Goal: Transaction & Acquisition: Purchase product/service

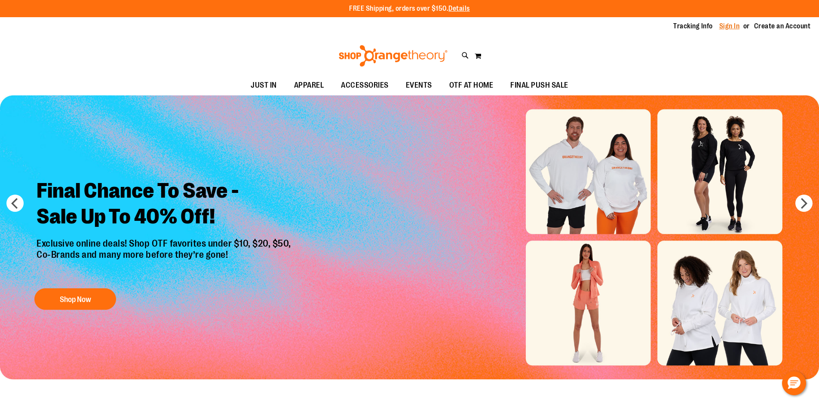
type input "**********"
click at [734, 27] on link "Sign In" at bounding box center [729, 25] width 21 height 9
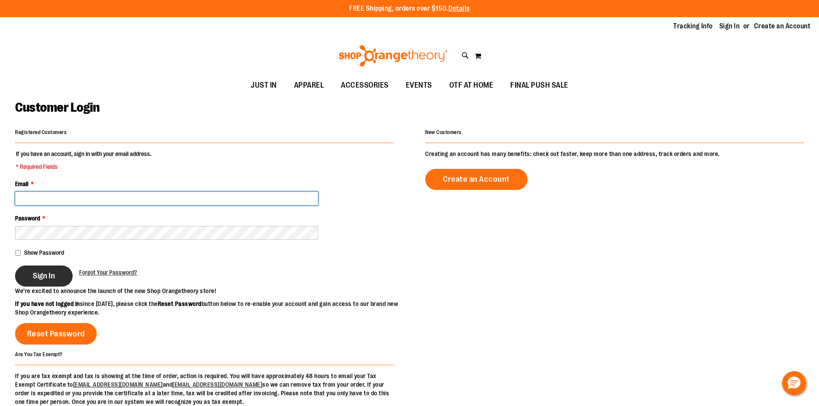
type input "**********"
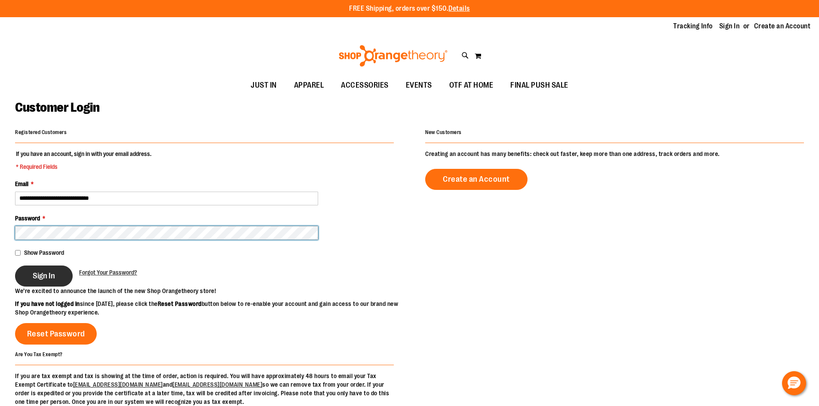
type input "**********"
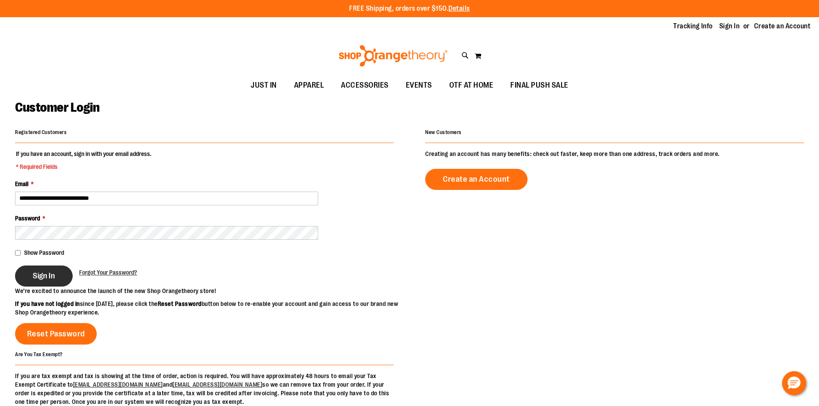
click at [54, 279] on span "Sign In" at bounding box center [44, 275] width 22 height 9
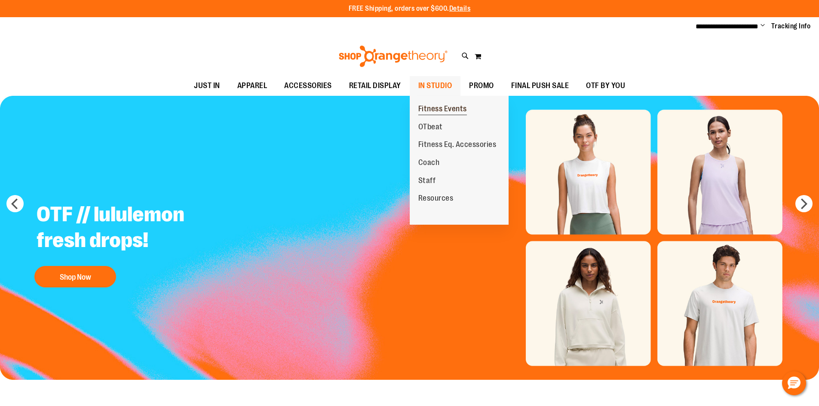
type input "**********"
click at [433, 106] on span "Fitness Events" at bounding box center [442, 109] width 49 height 11
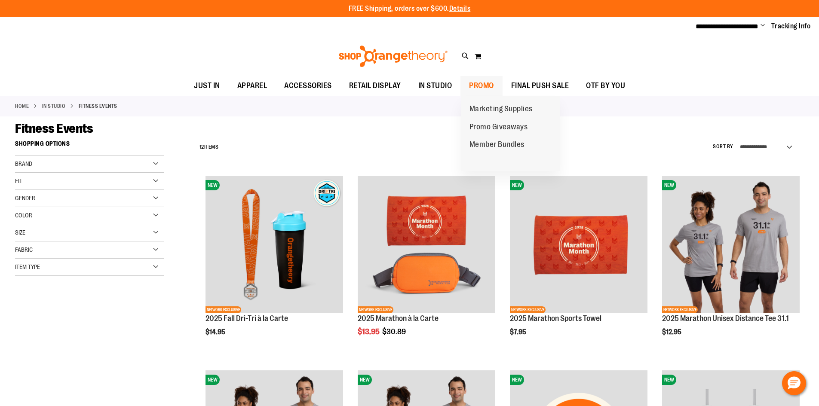
type input "**********"
click at [490, 88] on span "PROMO" at bounding box center [481, 85] width 25 height 19
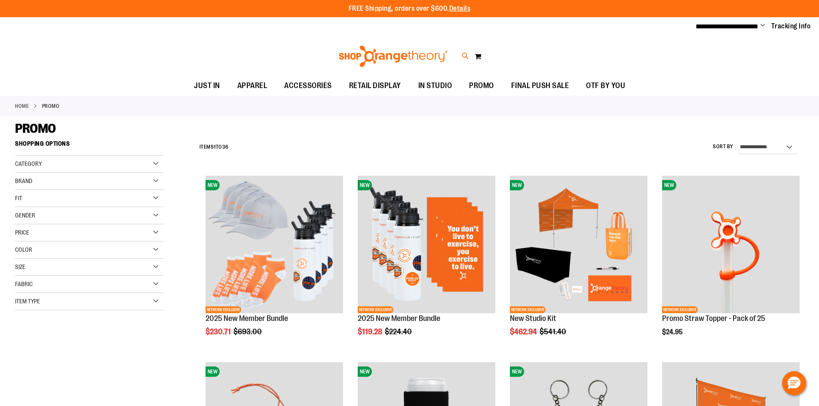
type input "**********"
click at [462, 55] on icon at bounding box center [465, 56] width 7 height 10
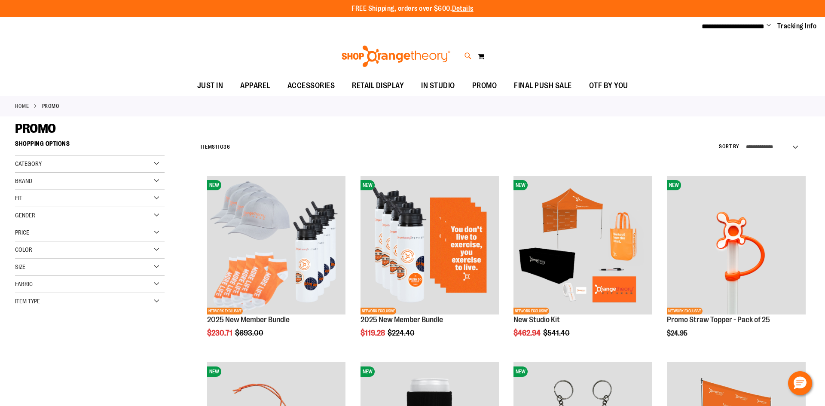
type input "*********"
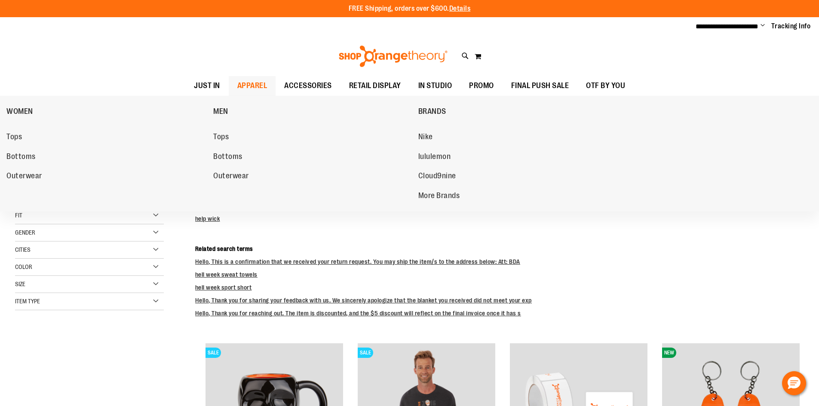
type input "**********"
click at [242, 87] on span "APPAREL" at bounding box center [252, 85] width 30 height 19
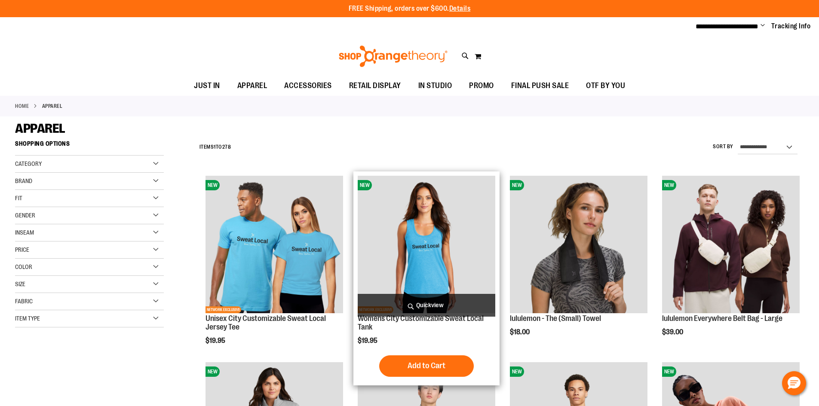
type input "**********"
click at [429, 300] on span "Quickview" at bounding box center [427, 305] width 138 height 23
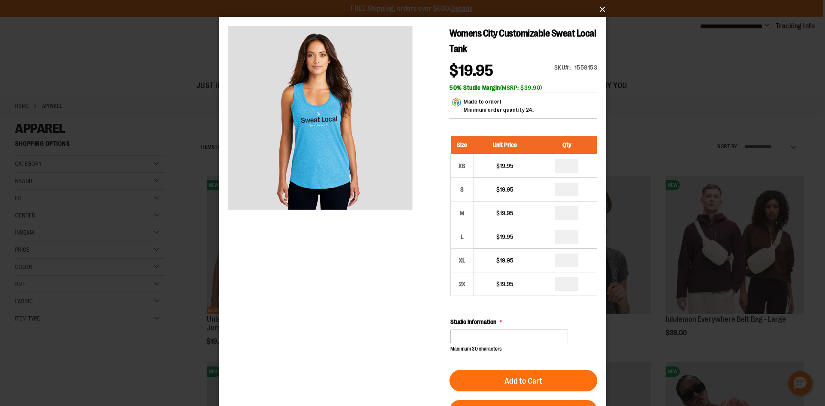
click at [602, 14] on button "×" at bounding box center [415, 9] width 387 height 19
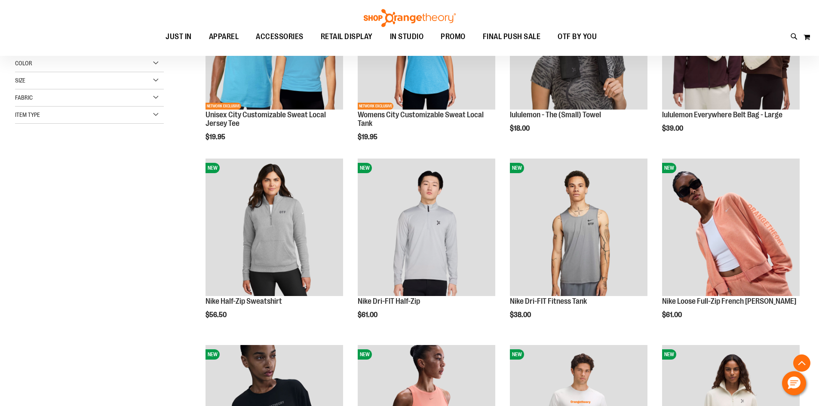
scroll to position [214, 0]
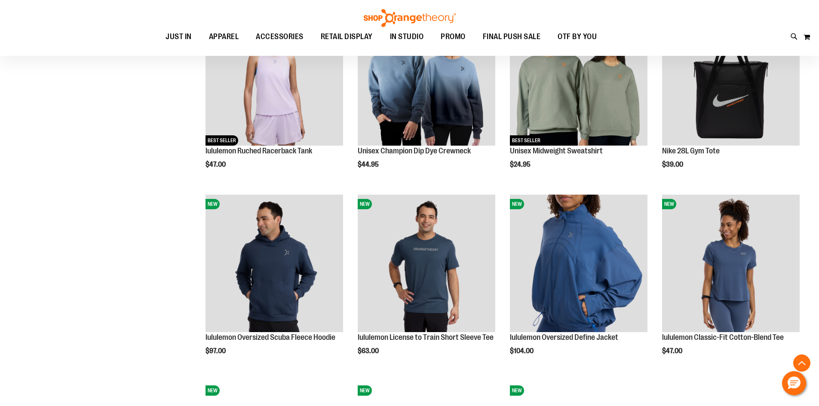
scroll to position [730, 0]
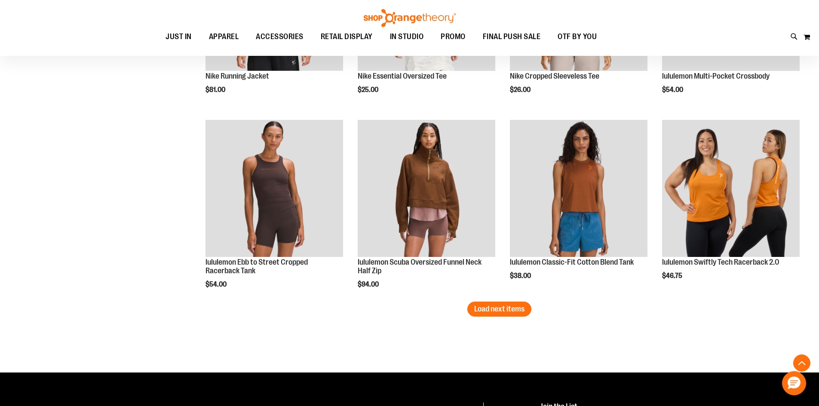
scroll to position [1547, 0]
click at [497, 309] on span "Load next items" at bounding box center [499, 308] width 50 height 9
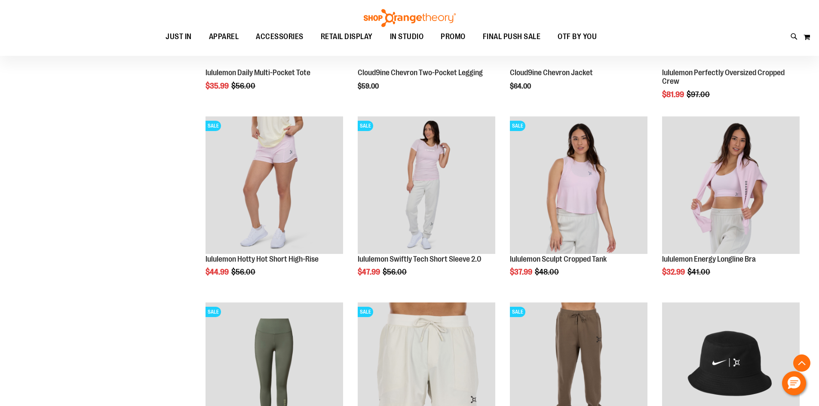
scroll to position [2063, 0]
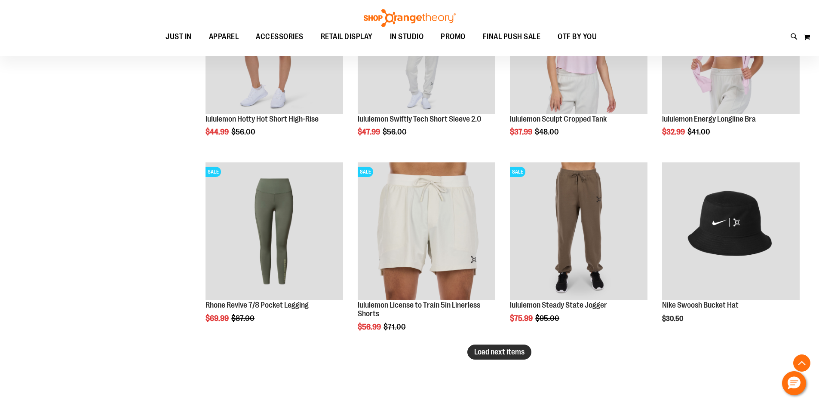
click at [503, 355] on span "Load next items" at bounding box center [499, 352] width 50 height 9
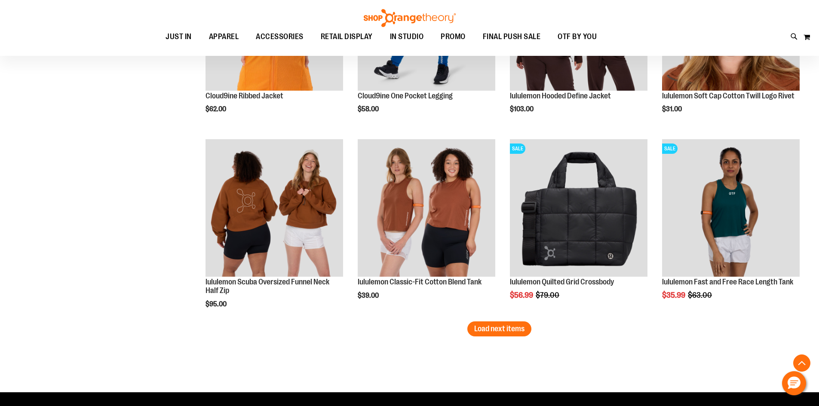
scroll to position [2664, 0]
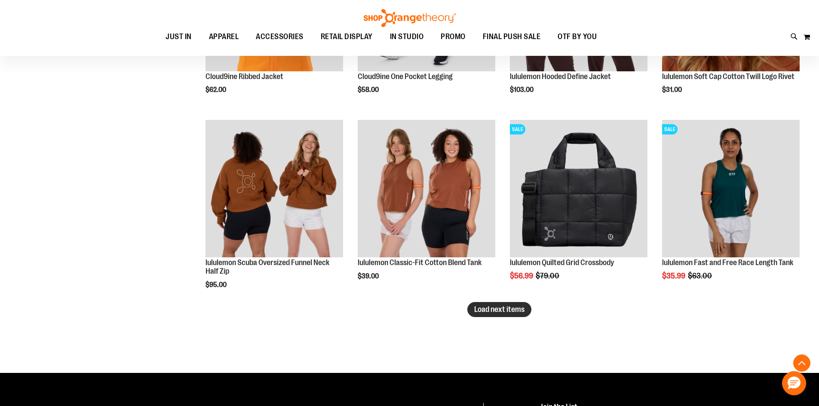
click at [500, 314] on span "Load next items" at bounding box center [499, 309] width 50 height 9
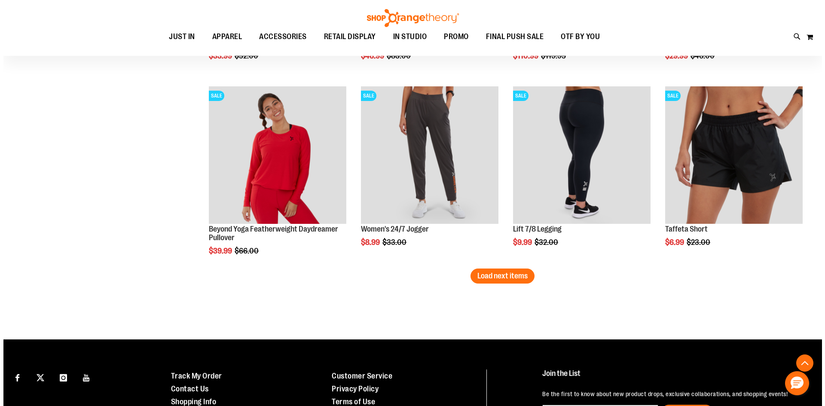
scroll to position [3266, 0]
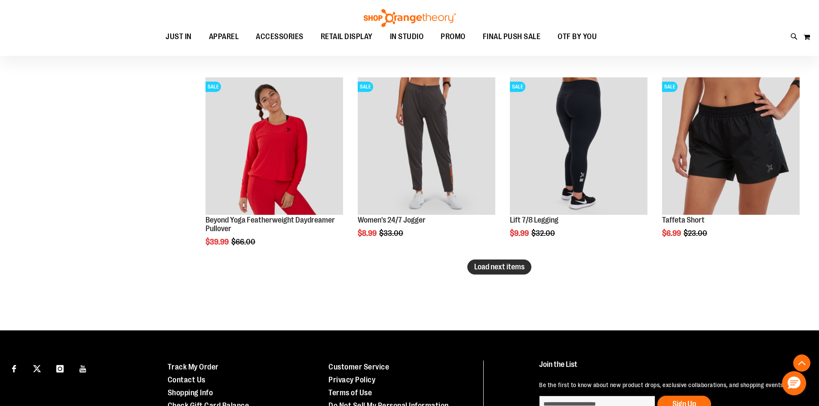
click at [511, 272] on button "Load next items" at bounding box center [499, 267] width 64 height 15
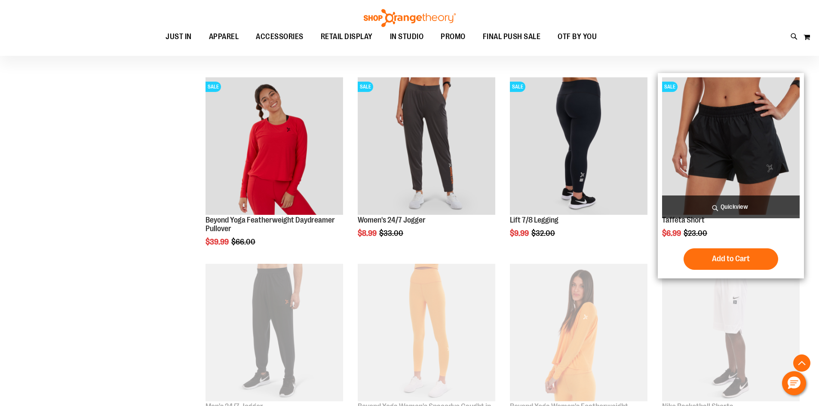
click at [771, 210] on span "Quickview" at bounding box center [731, 207] width 138 height 23
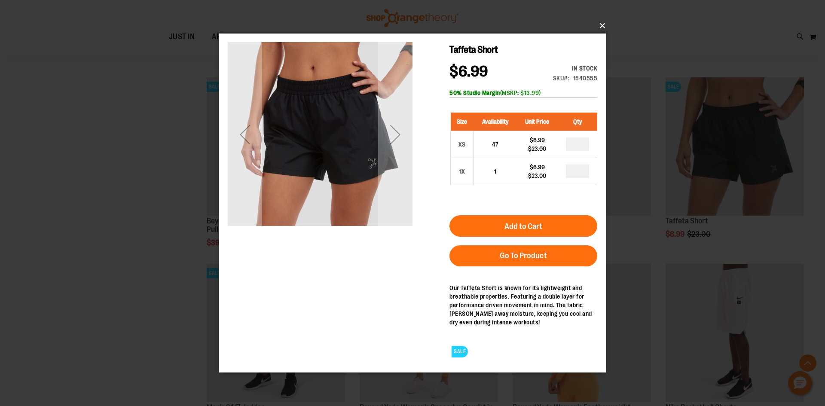
click at [606, 27] on button "×" at bounding box center [415, 25] width 387 height 19
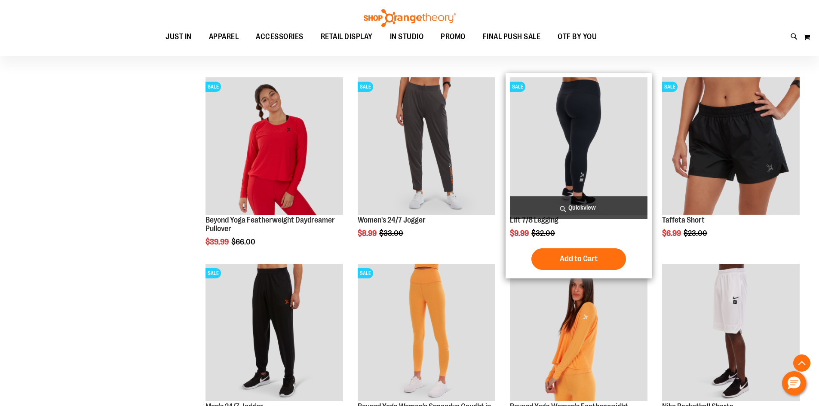
click at [554, 205] on span "Quickview" at bounding box center [579, 207] width 138 height 23
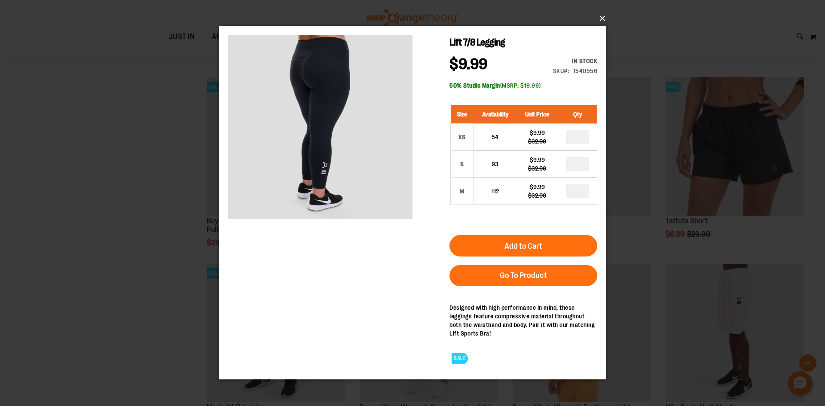
click at [599, 15] on button "×" at bounding box center [415, 18] width 387 height 19
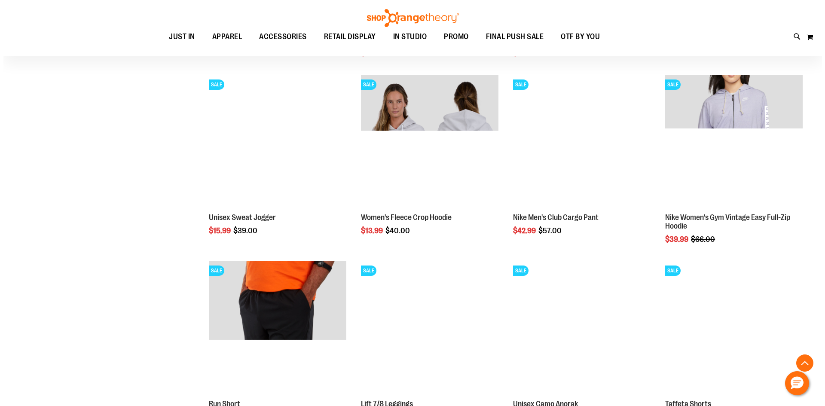
scroll to position [3653, 0]
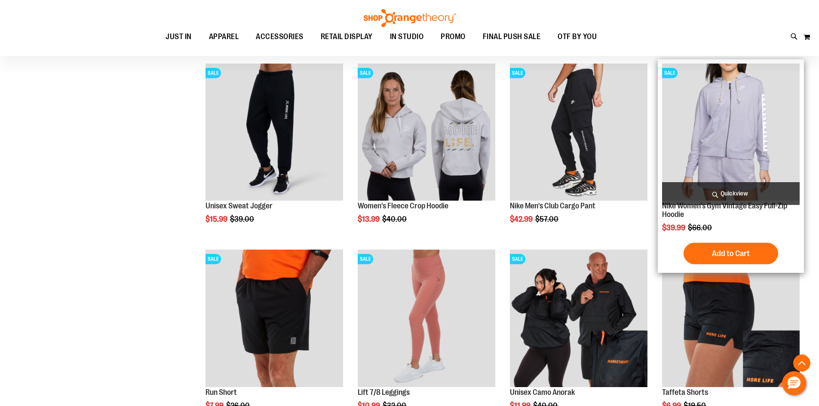
click at [749, 193] on span "Quickview" at bounding box center [731, 193] width 138 height 23
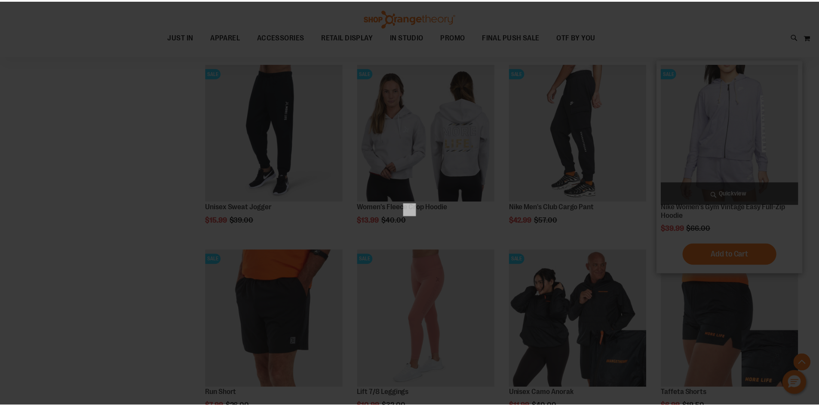
scroll to position [0, 0]
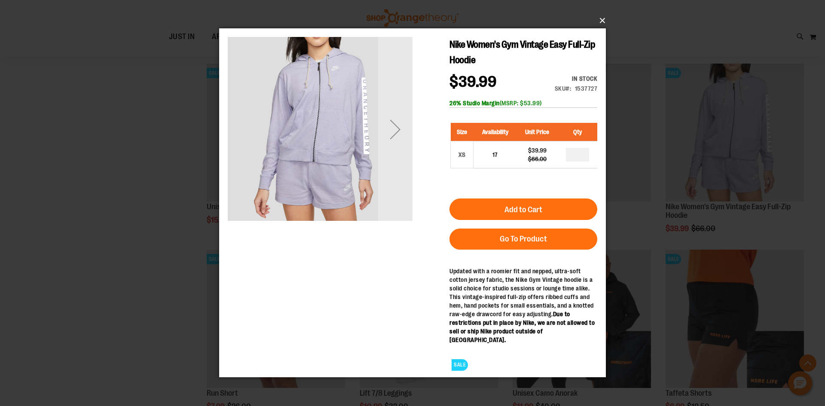
click at [602, 24] on button "×" at bounding box center [415, 20] width 387 height 19
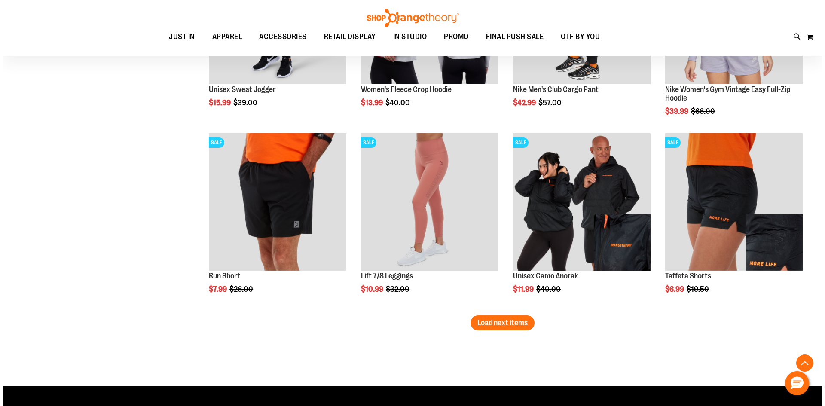
scroll to position [3782, 0]
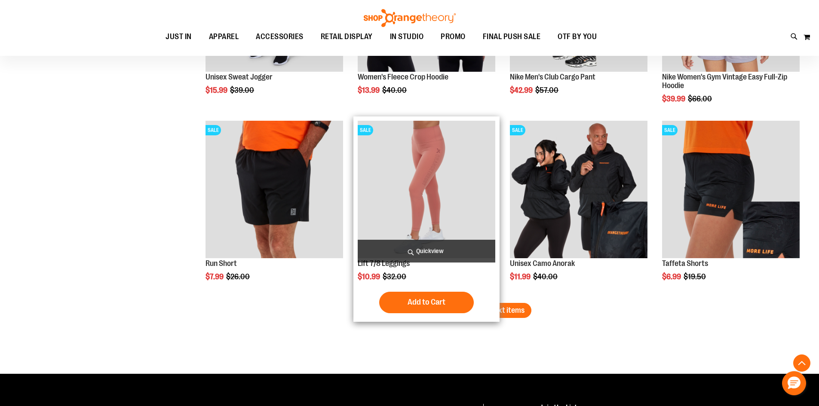
click at [438, 247] on span "Quickview" at bounding box center [427, 251] width 138 height 23
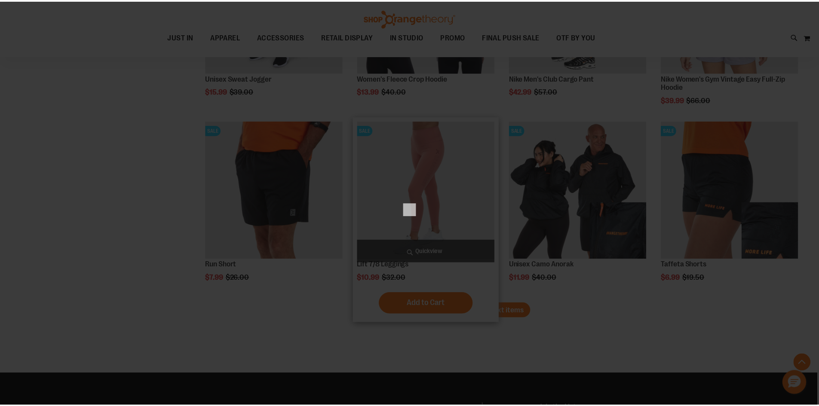
scroll to position [0, 0]
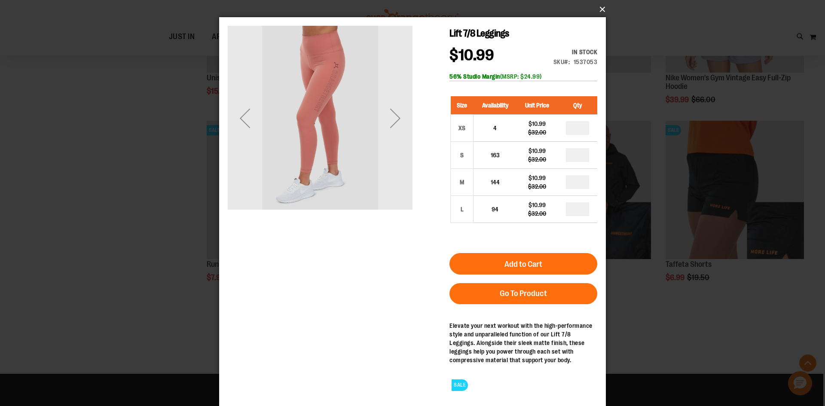
click at [600, 9] on button "×" at bounding box center [415, 9] width 387 height 19
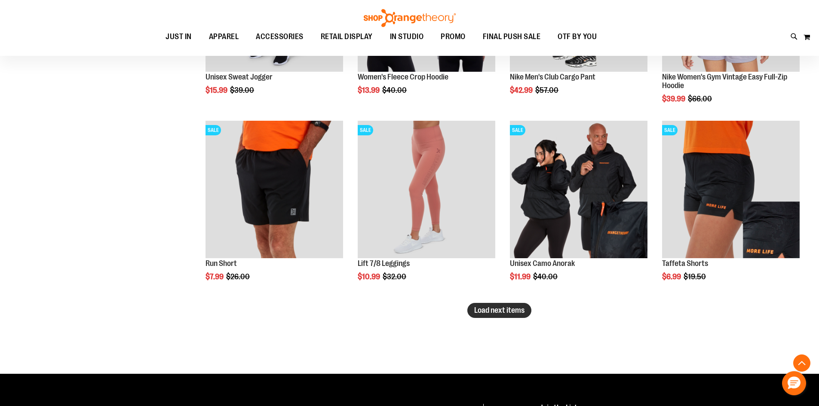
click at [507, 306] on span "Load next items" at bounding box center [499, 310] width 50 height 9
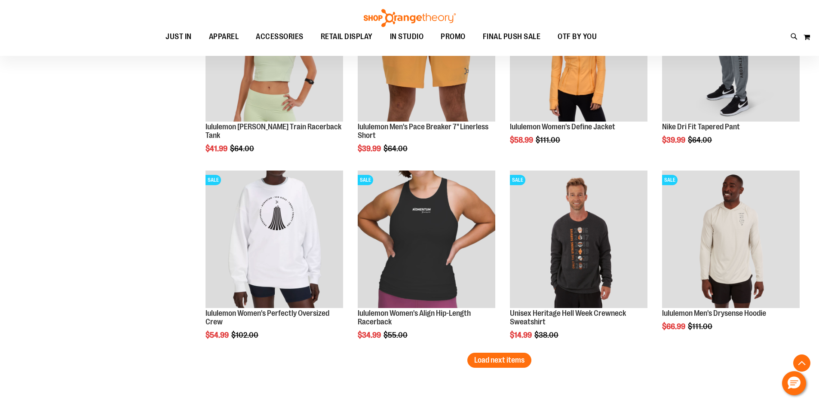
scroll to position [4341, 0]
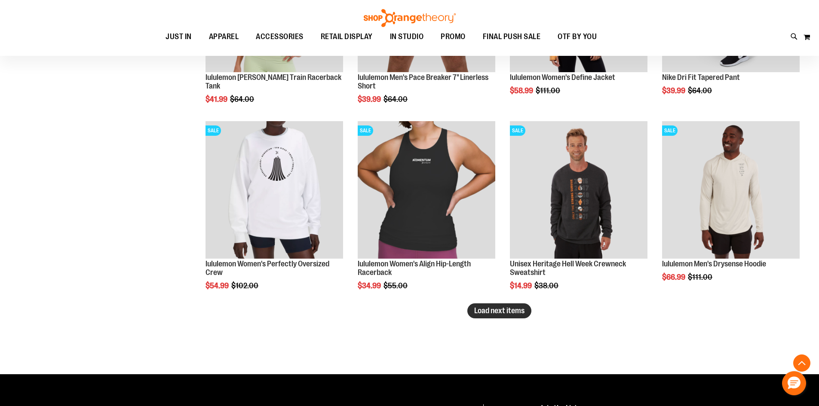
click at [489, 316] on button "Load next items" at bounding box center [499, 310] width 64 height 15
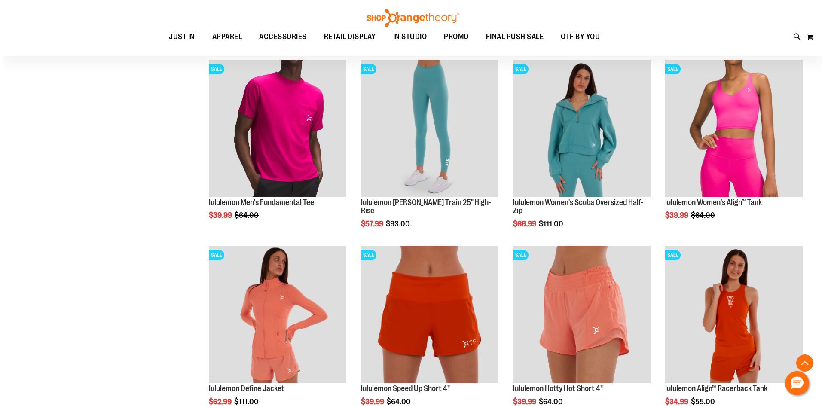
scroll to position [4592, 0]
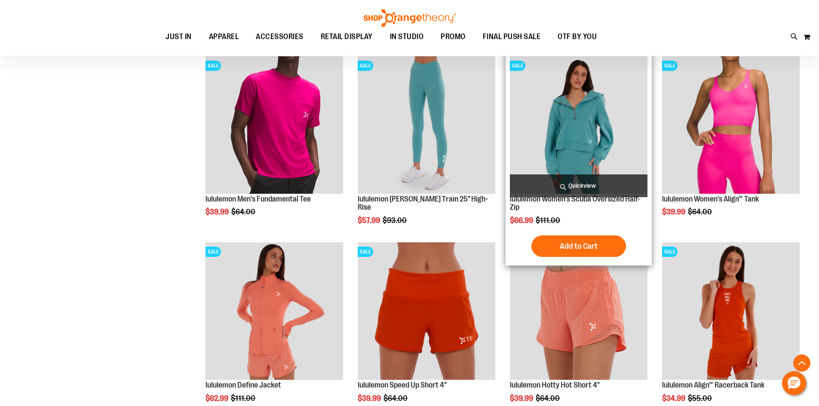
click at [578, 187] on span "Quickview" at bounding box center [579, 186] width 138 height 23
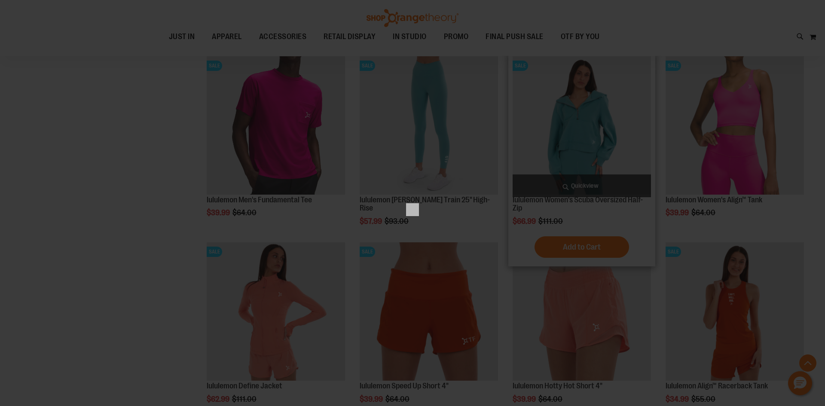
scroll to position [0, 0]
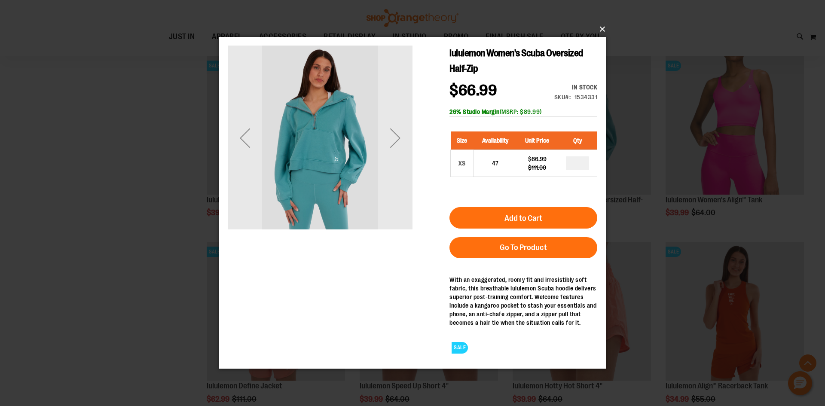
click at [601, 33] on button "×" at bounding box center [415, 29] width 387 height 19
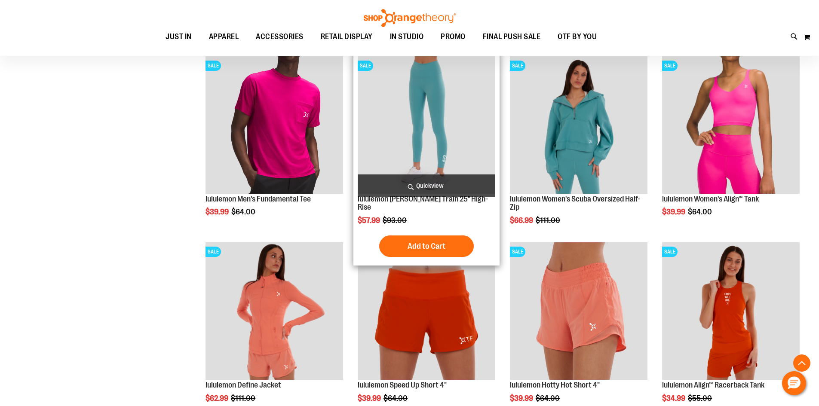
click at [410, 181] on span "Quickview" at bounding box center [427, 186] width 138 height 23
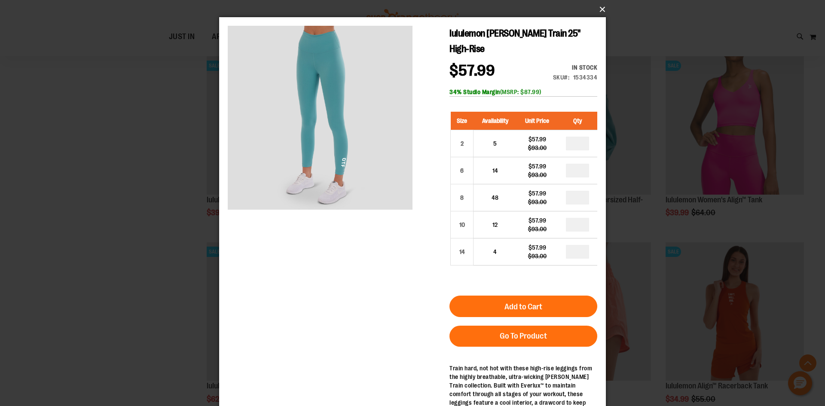
click at [599, 9] on button "×" at bounding box center [415, 9] width 387 height 19
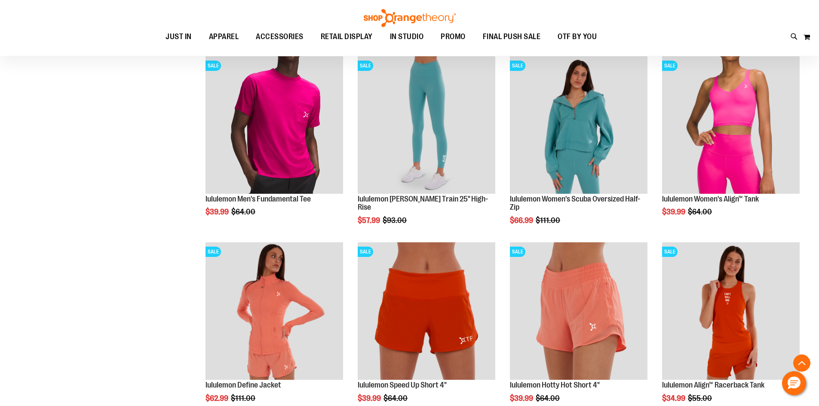
scroll to position [4678, 0]
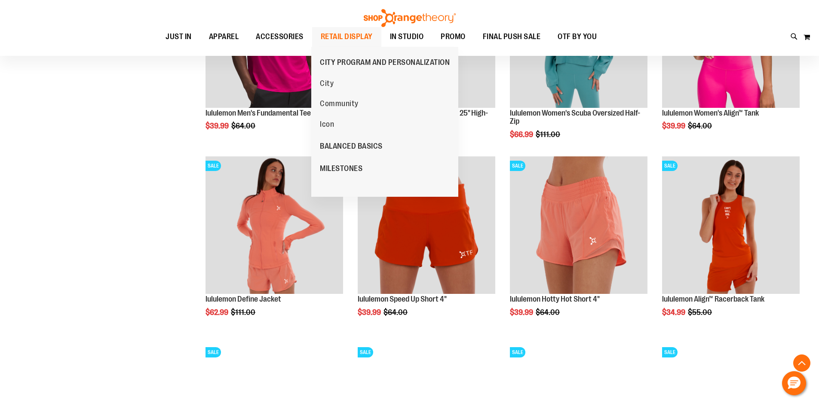
click at [328, 34] on span "RETAIL DISPLAY" at bounding box center [347, 36] width 52 height 19
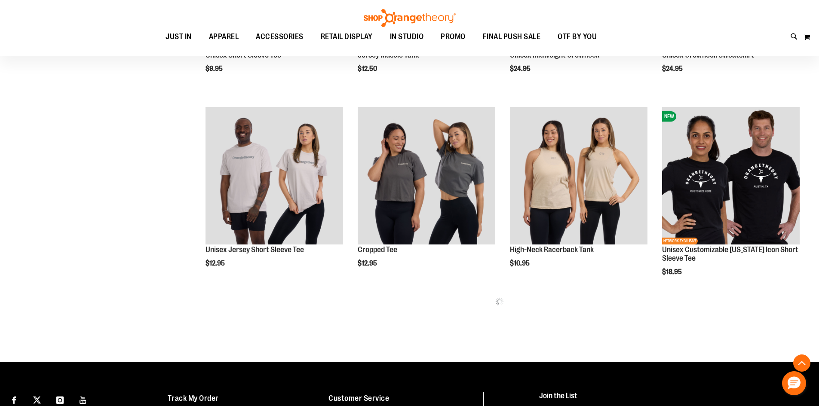
scroll to position [472, 0]
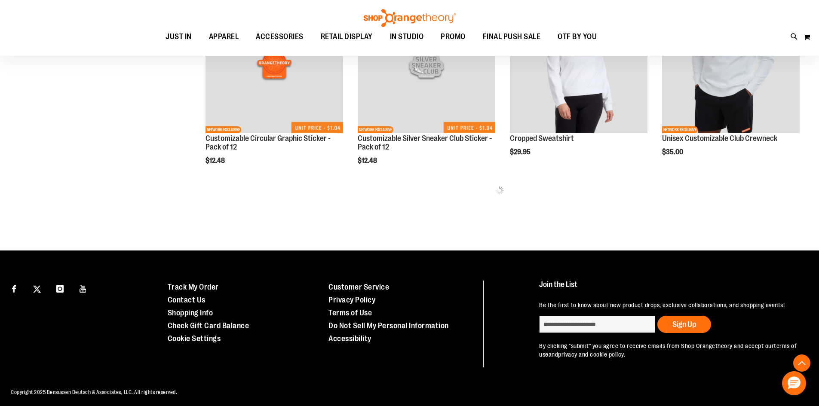
scroll to position [1157, 0]
